Goal: Contribute content

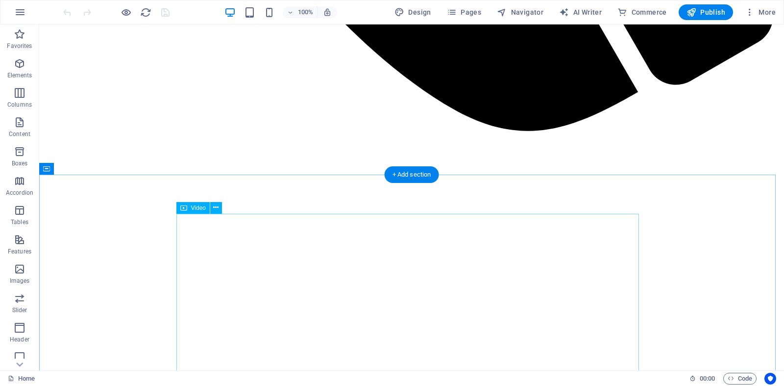
scroll to position [1194, 0]
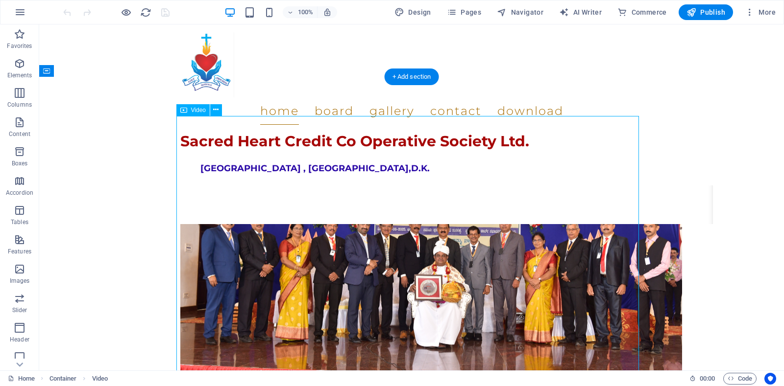
select select "%"
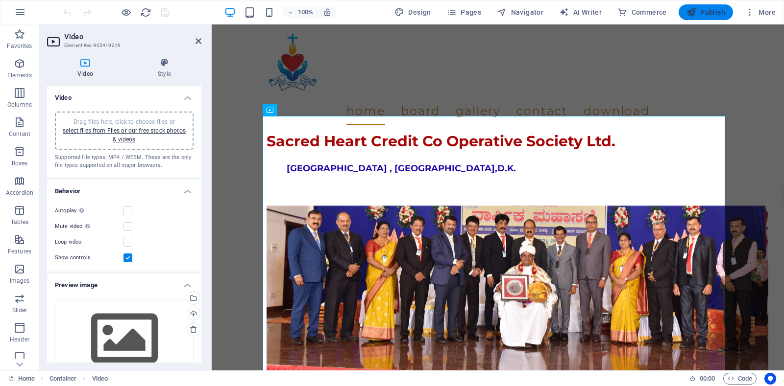
click at [703, 16] on span "Publish" at bounding box center [705, 12] width 39 height 10
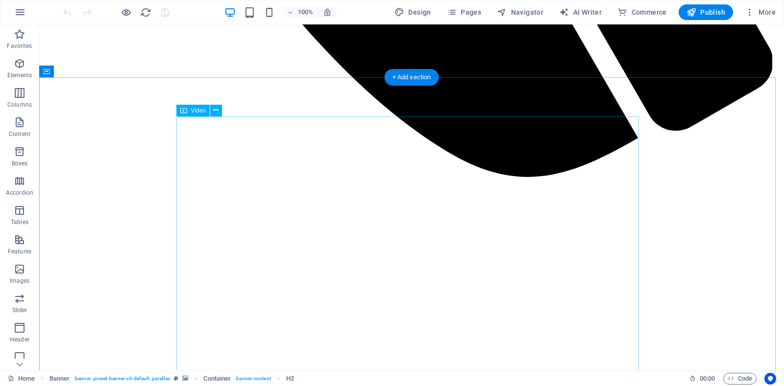
scroll to position [1194, 0]
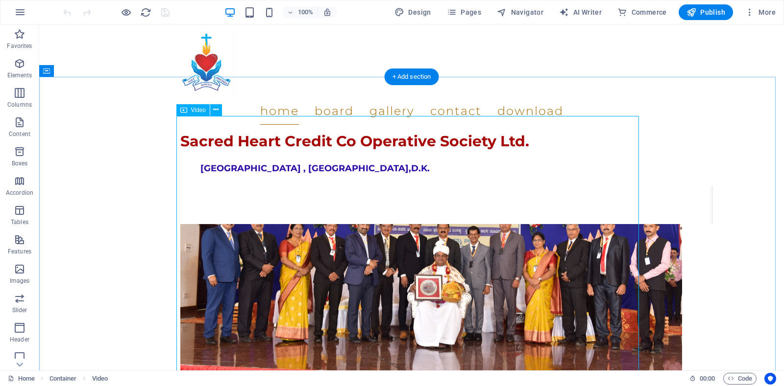
select select "%"
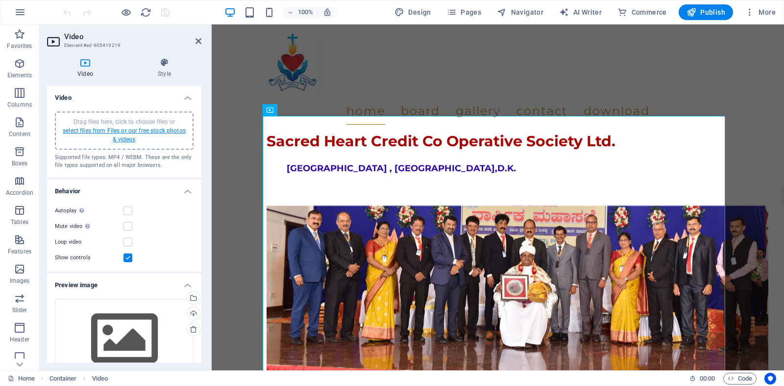
click at [117, 129] on link "select files from Files or our free stock photos & videos" at bounding box center [124, 135] width 123 height 16
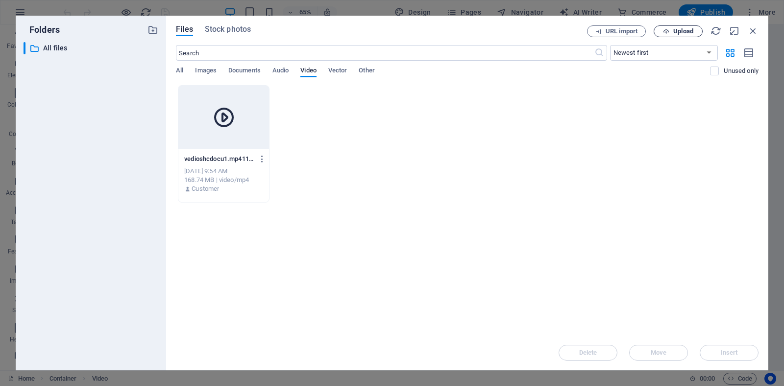
click at [684, 32] on span "Upload" at bounding box center [683, 31] width 20 height 6
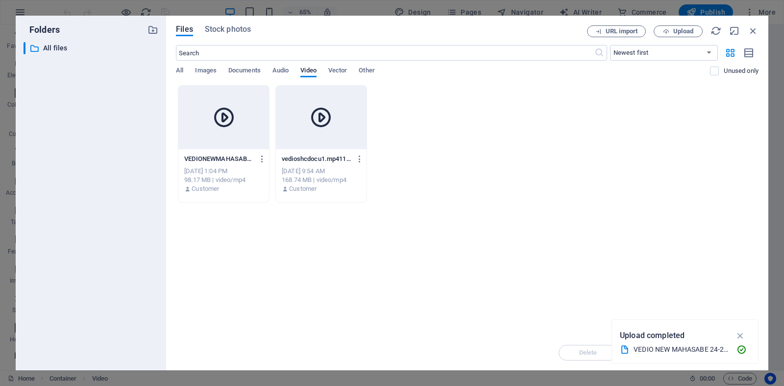
click at [198, 150] on div "VEDIONEWMAHASABE24-25-QN9Yj9XRWBNhJBOZzG9sSw.mp4 VEDIONEWMAHASABE24-25-QN9Yj9XR…" at bounding box center [223, 174] width 91 height 50
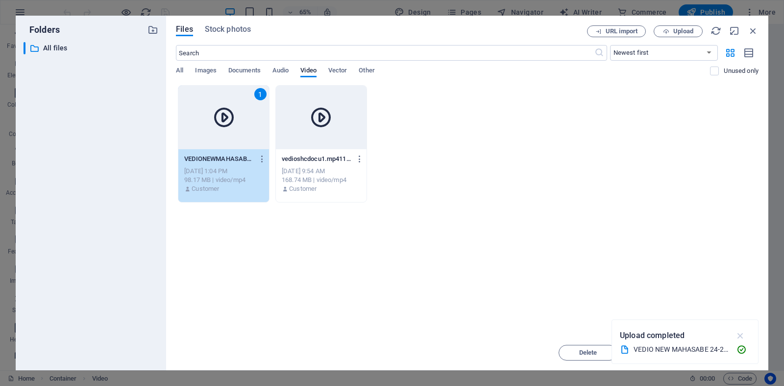
click at [741, 338] on icon "button" at bounding box center [740, 336] width 11 height 11
click at [733, 354] on span "Insert" at bounding box center [728, 353] width 17 height 6
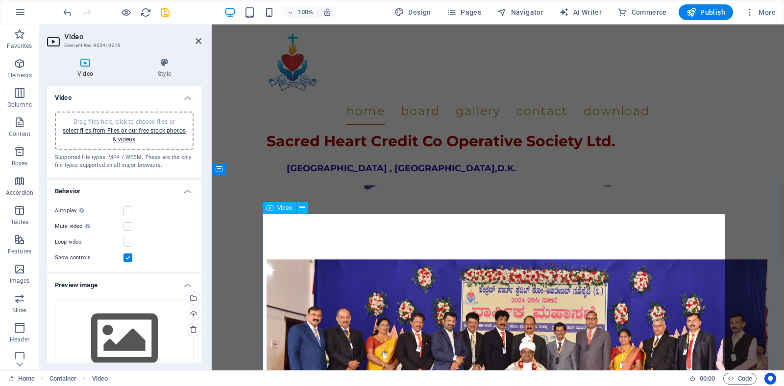
scroll to position [1096, 0]
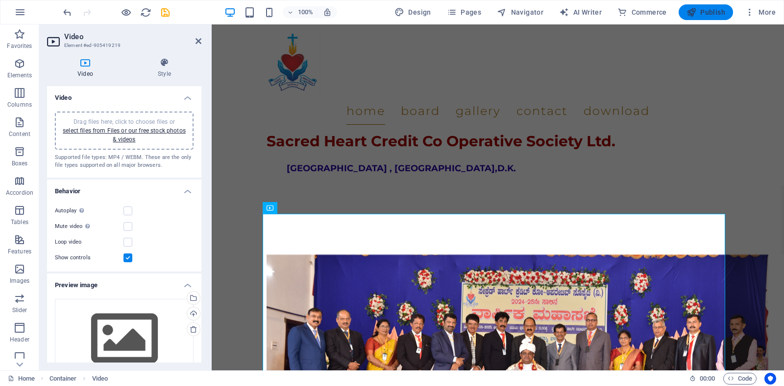
click at [715, 14] on span "Publish" at bounding box center [705, 12] width 39 height 10
